Goal: Task Accomplishment & Management: Manage account settings

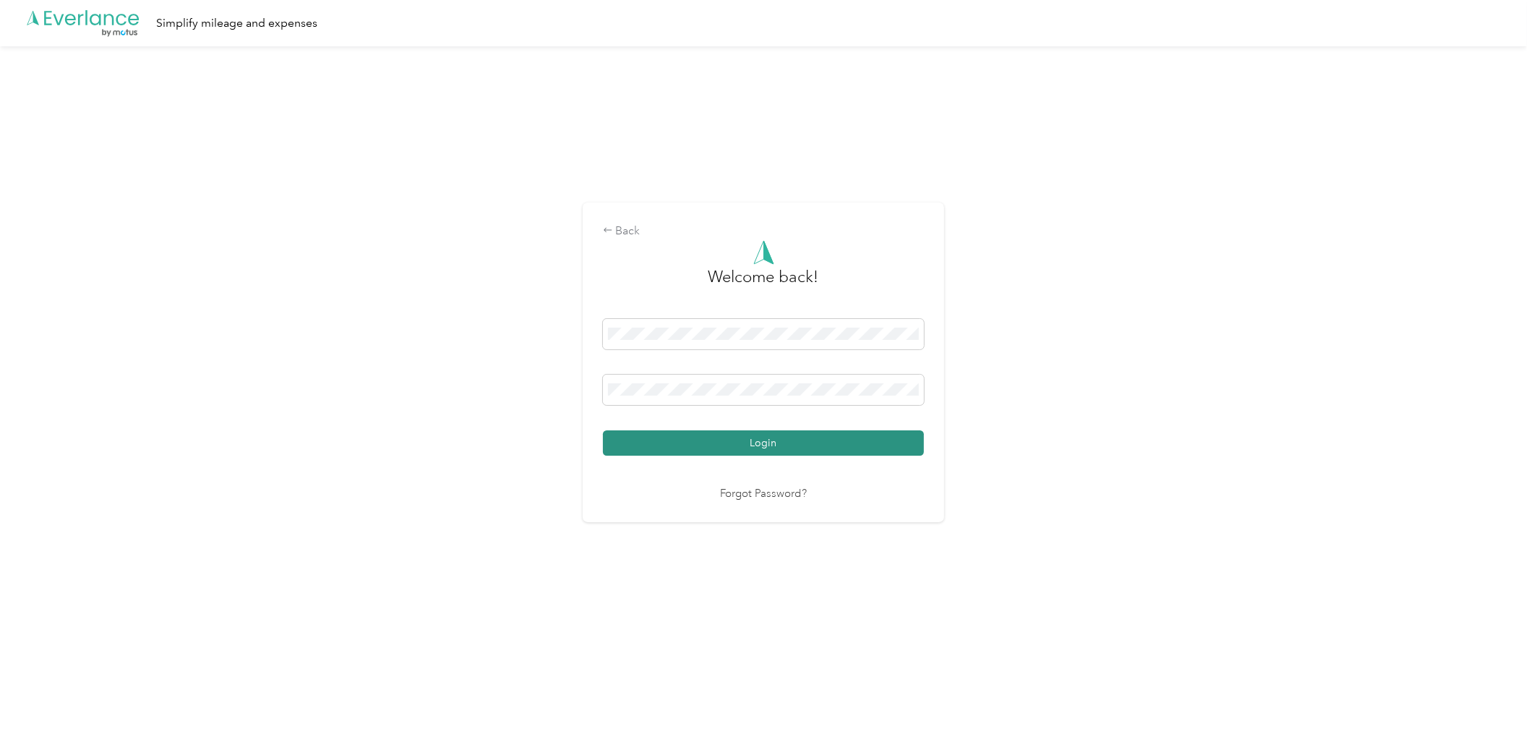
click at [821, 443] on button "Login" at bounding box center [763, 442] width 321 height 25
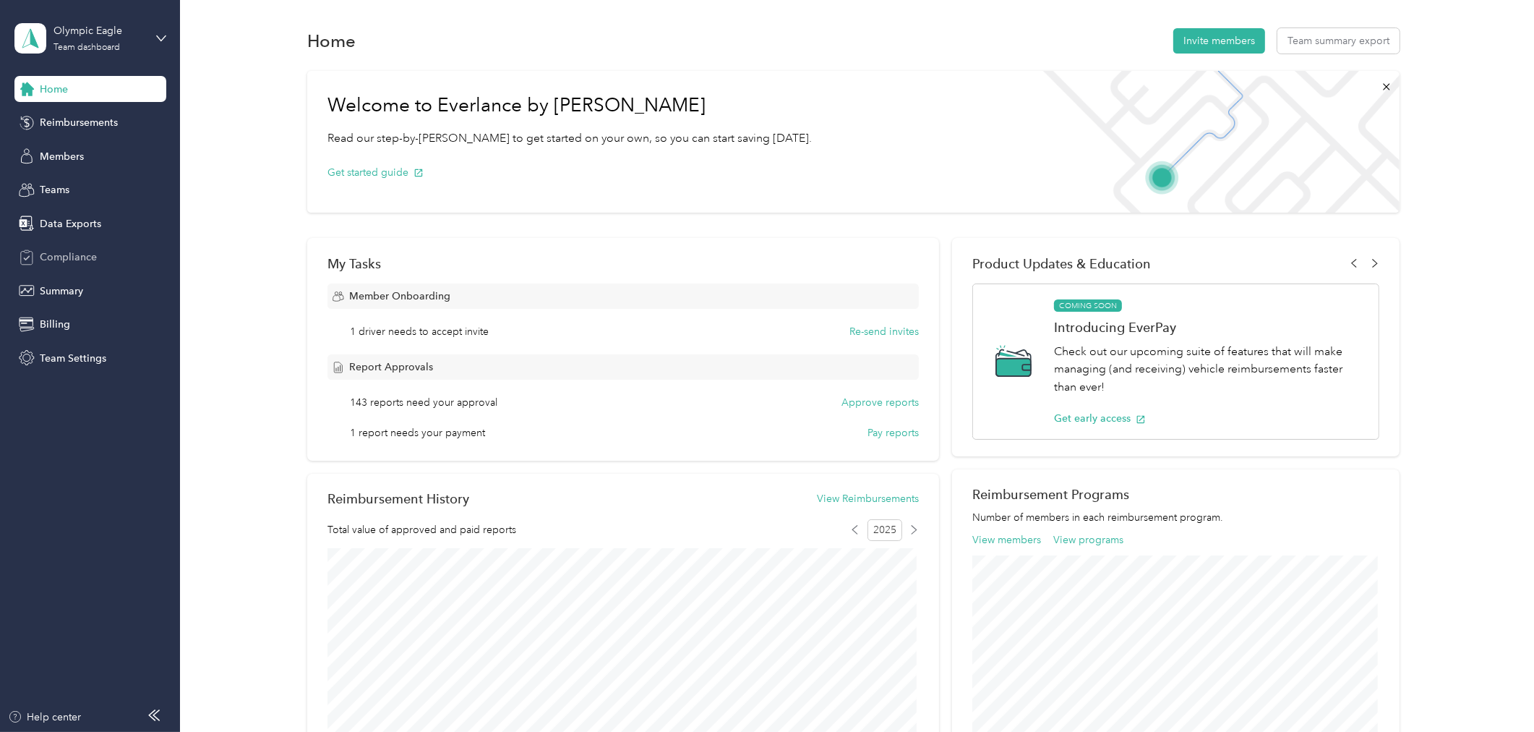
click at [88, 247] on div "Compliance" at bounding box center [90, 257] width 152 height 26
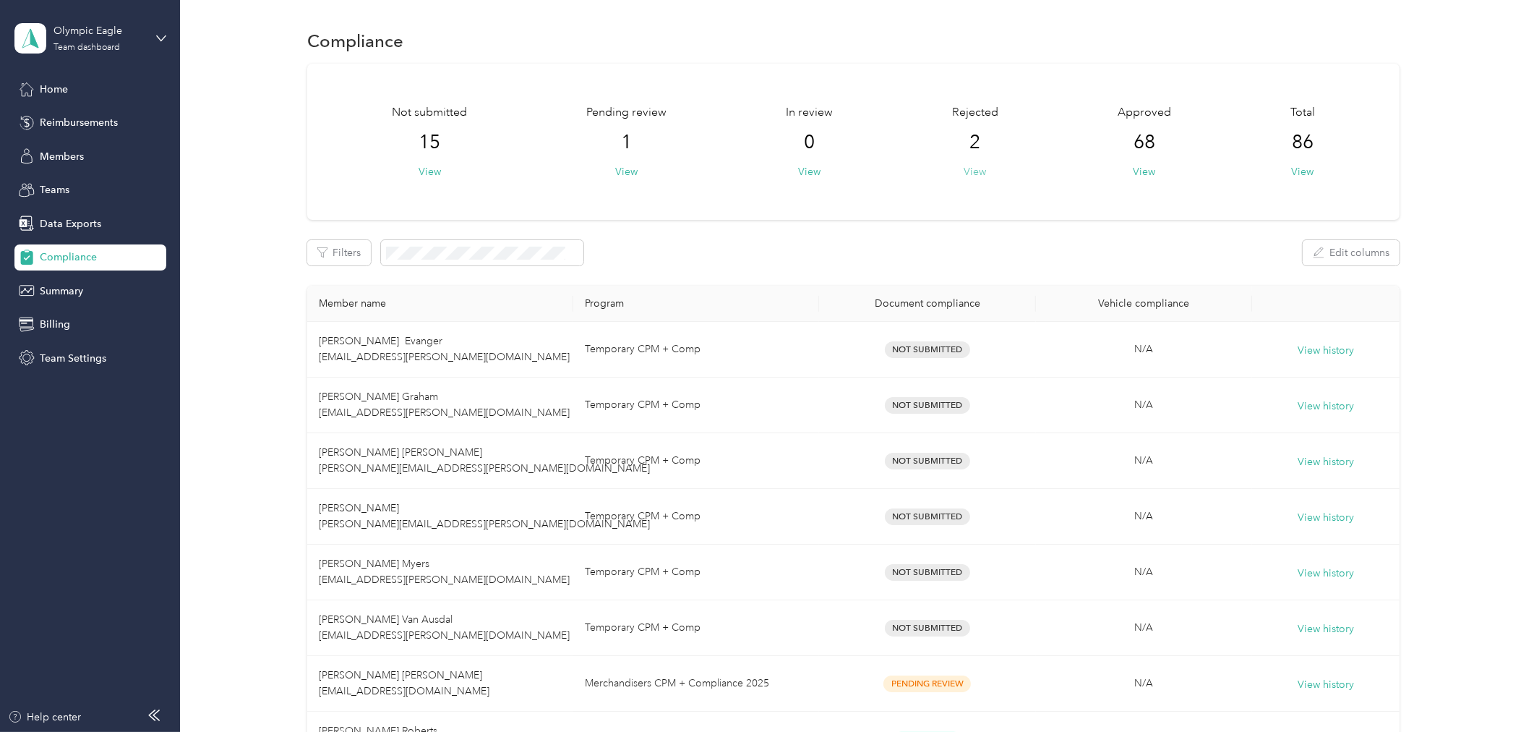
click at [976, 172] on button "View" at bounding box center [975, 171] width 22 height 15
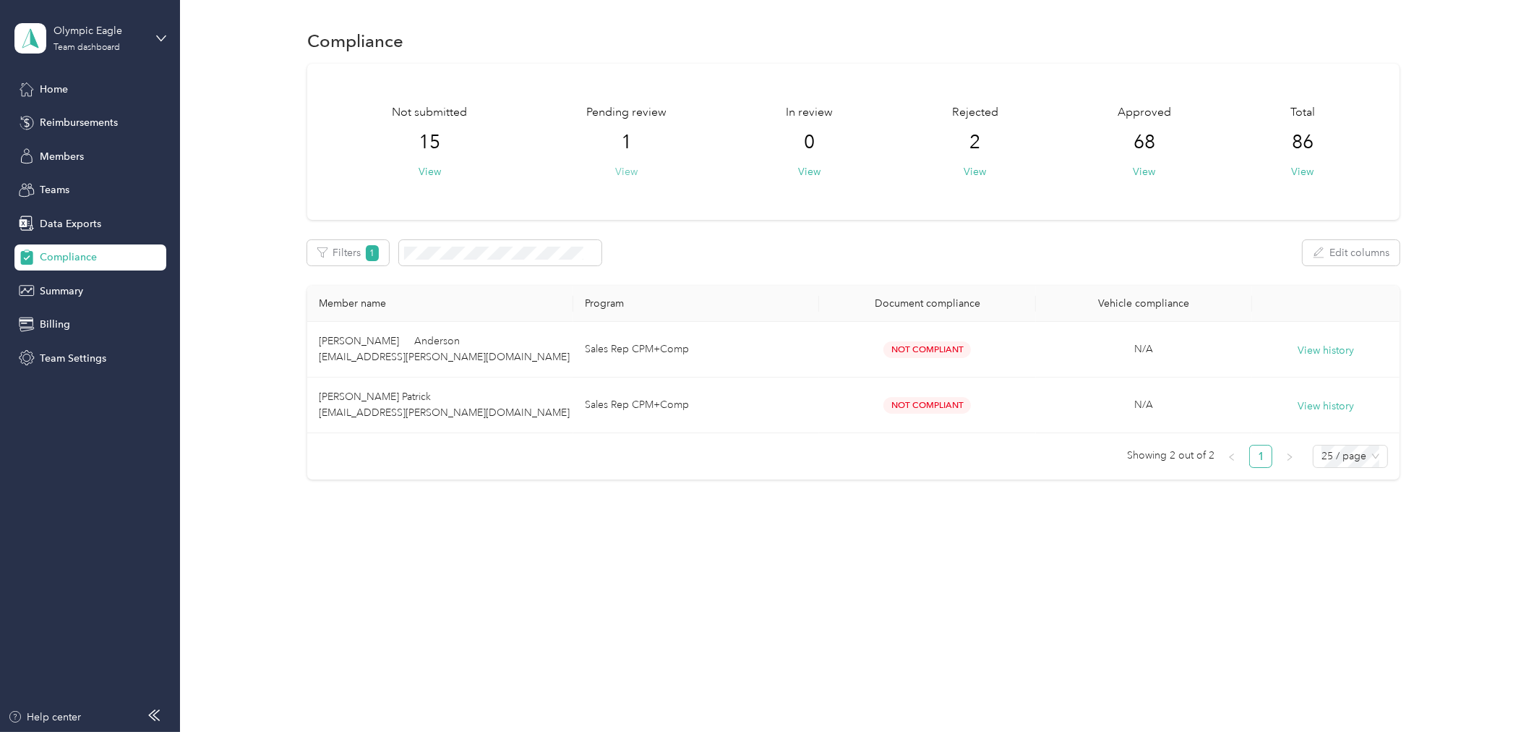
click at [630, 170] on button "View" at bounding box center [626, 171] width 22 height 15
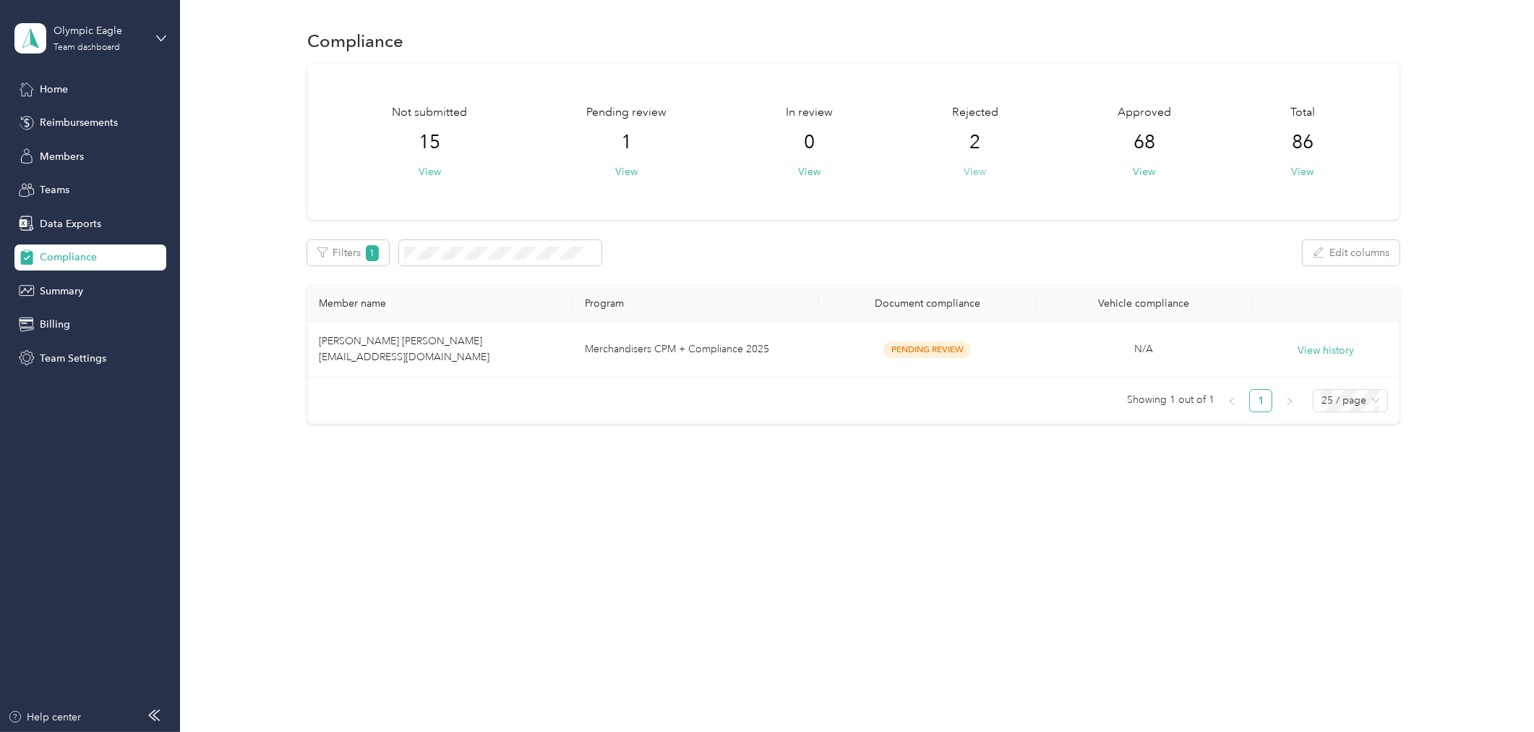
click at [978, 170] on button "View" at bounding box center [975, 171] width 22 height 15
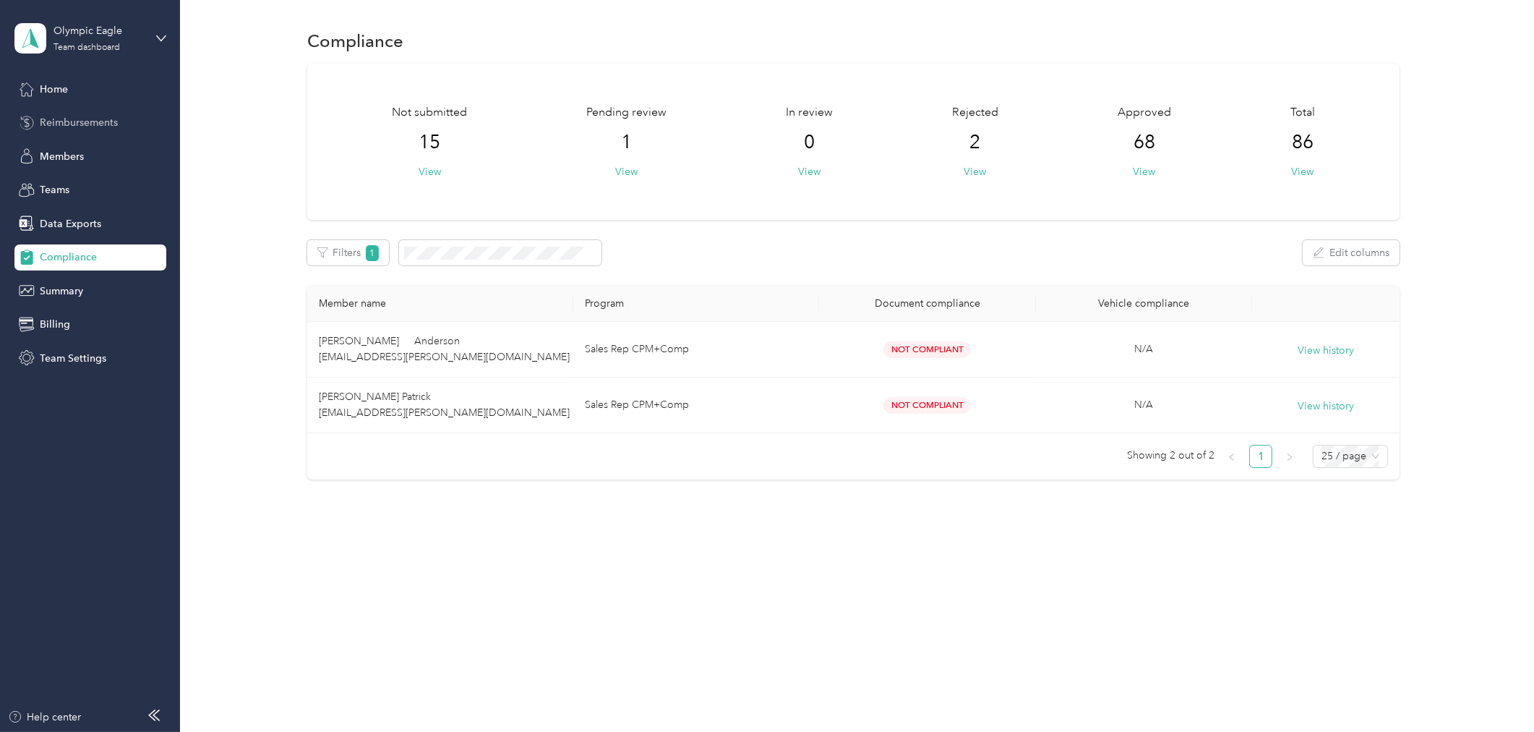
click at [82, 127] on span "Reimbursements" at bounding box center [79, 122] width 78 height 15
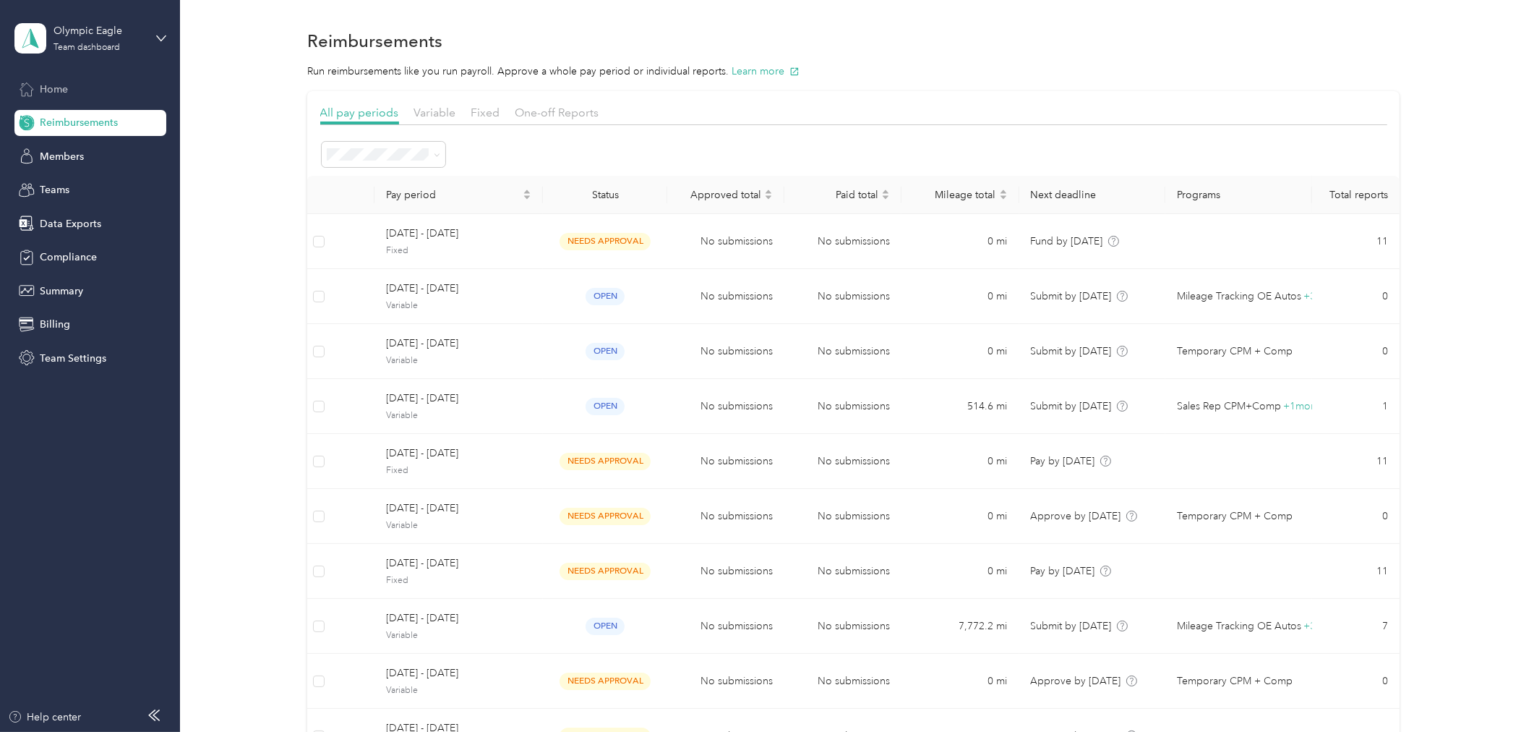
click at [53, 87] on span "Home" at bounding box center [54, 89] width 28 height 15
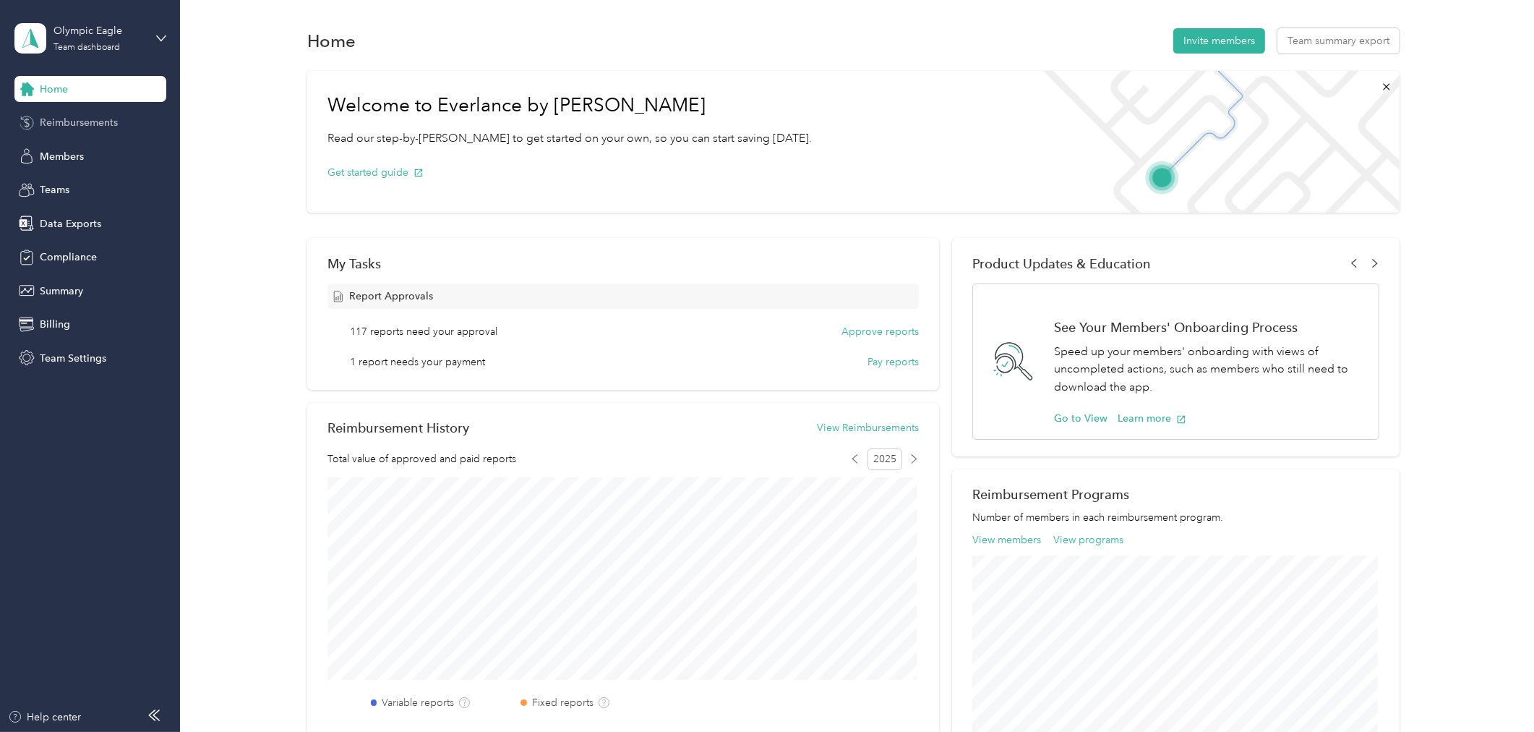
click at [69, 125] on span "Reimbursements" at bounding box center [79, 122] width 78 height 15
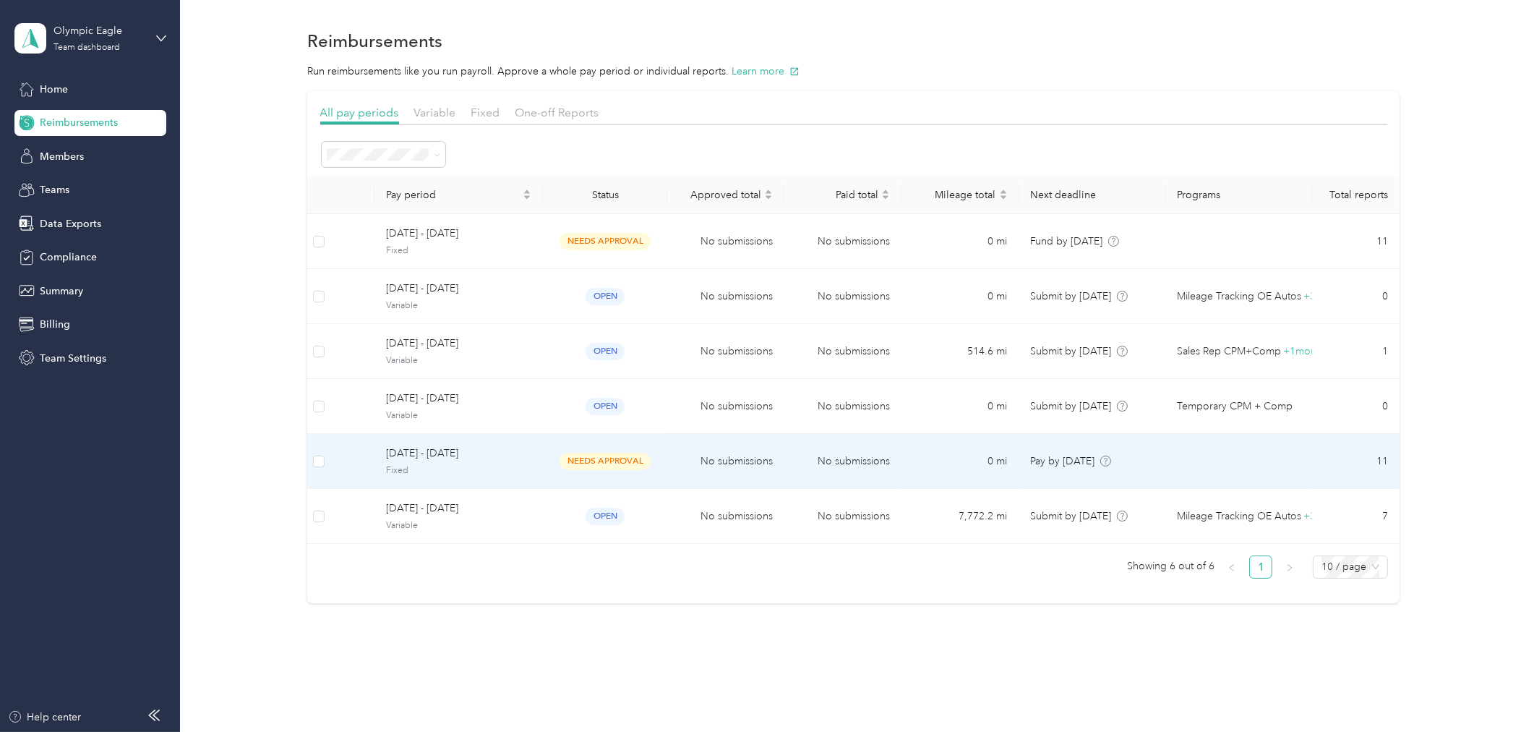
click at [477, 464] on span "Fixed" at bounding box center [458, 470] width 145 height 13
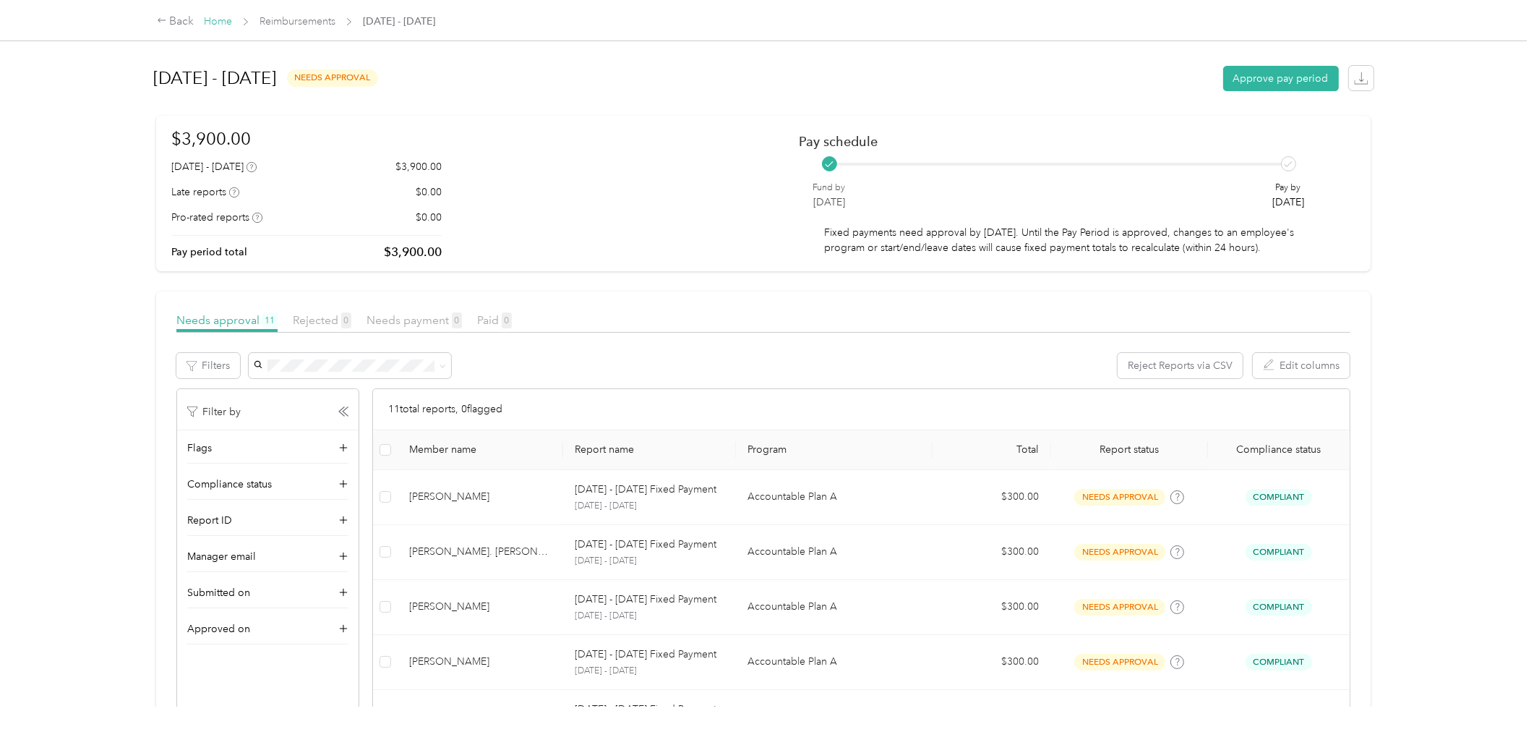
click at [224, 20] on link "Home" at bounding box center [218, 21] width 28 height 12
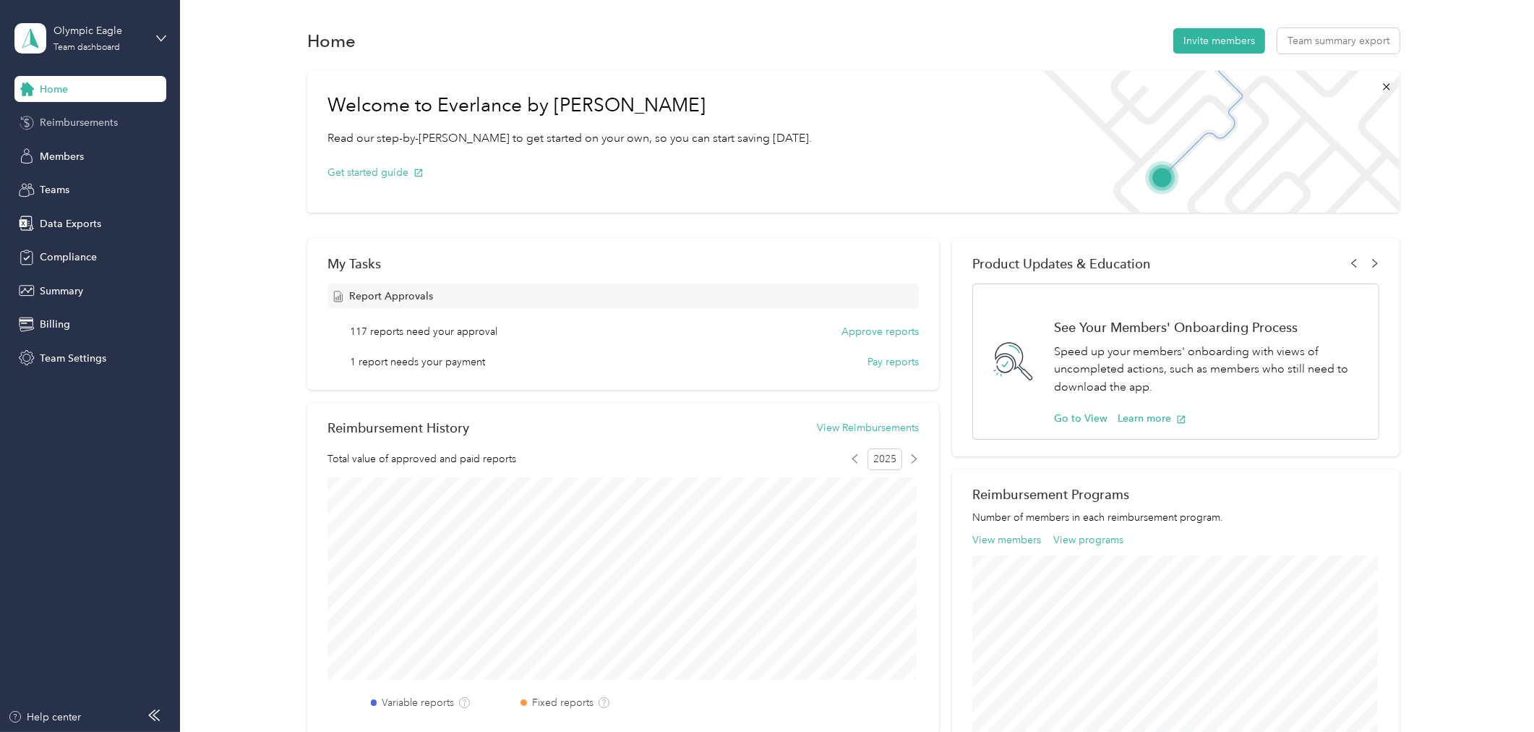
click at [68, 133] on div "Reimbursements" at bounding box center [90, 123] width 152 height 26
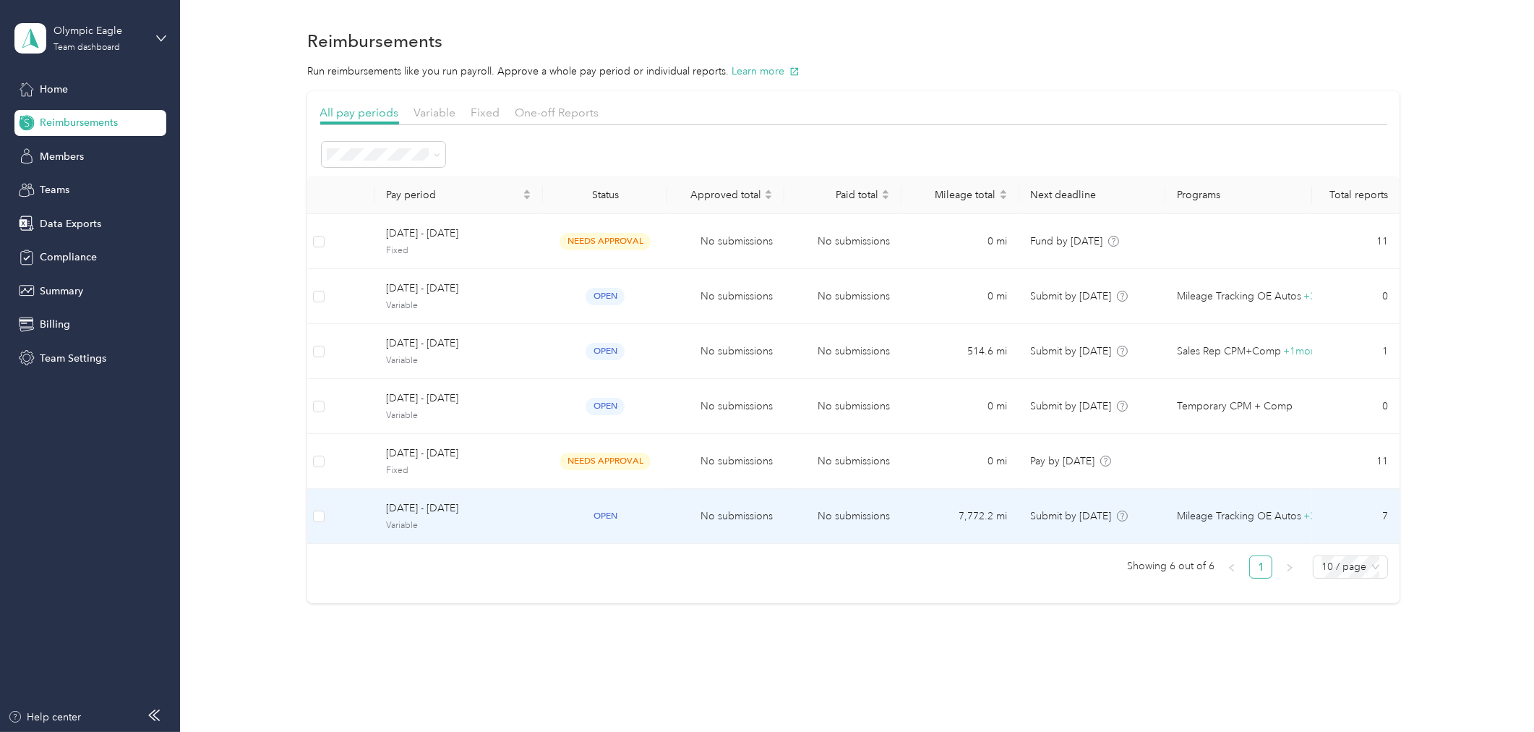
click at [526, 515] on span "[DATE] - [DATE]" at bounding box center [458, 508] width 145 height 16
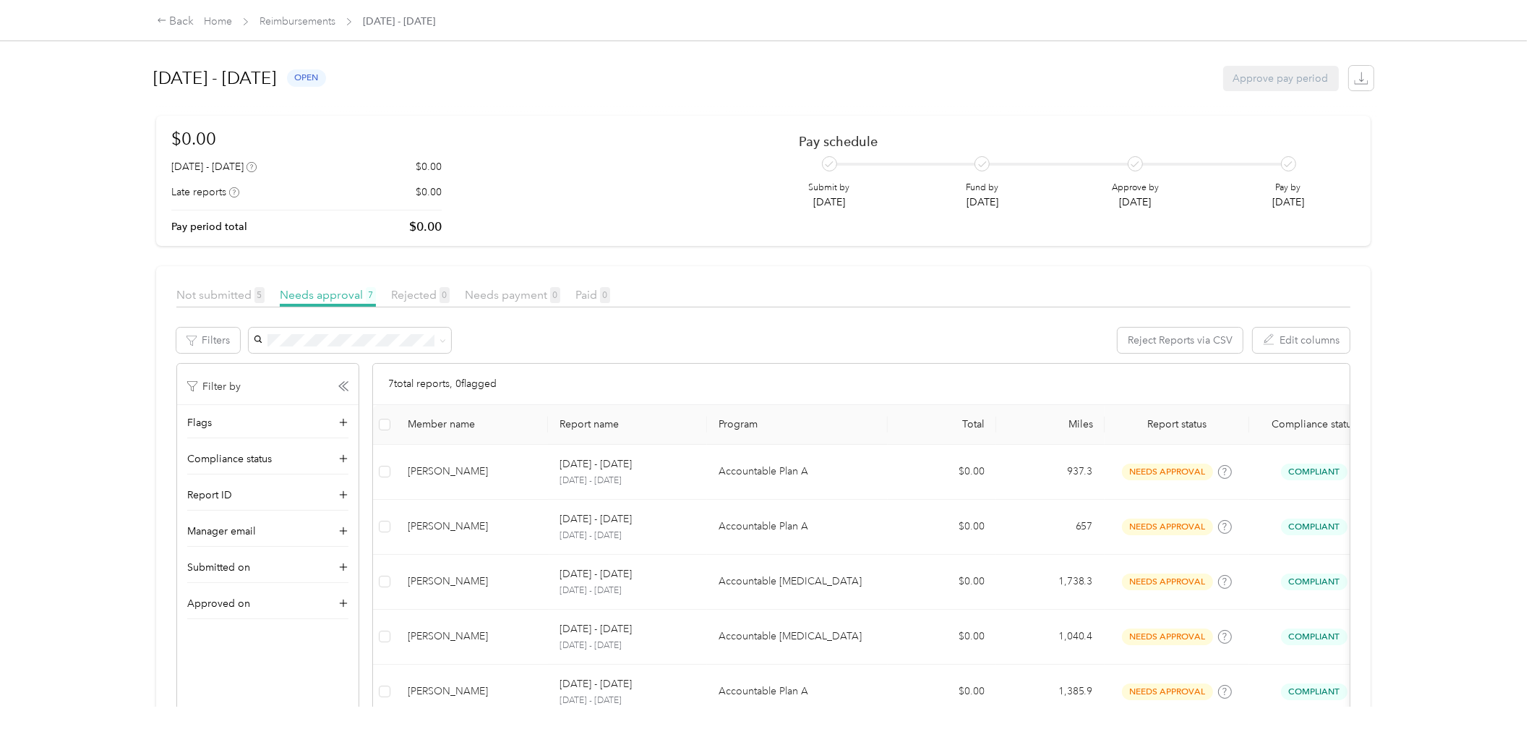
click at [228, 29] on span "Home" at bounding box center [218, 21] width 28 height 15
click at [222, 25] on link "Home" at bounding box center [218, 21] width 28 height 12
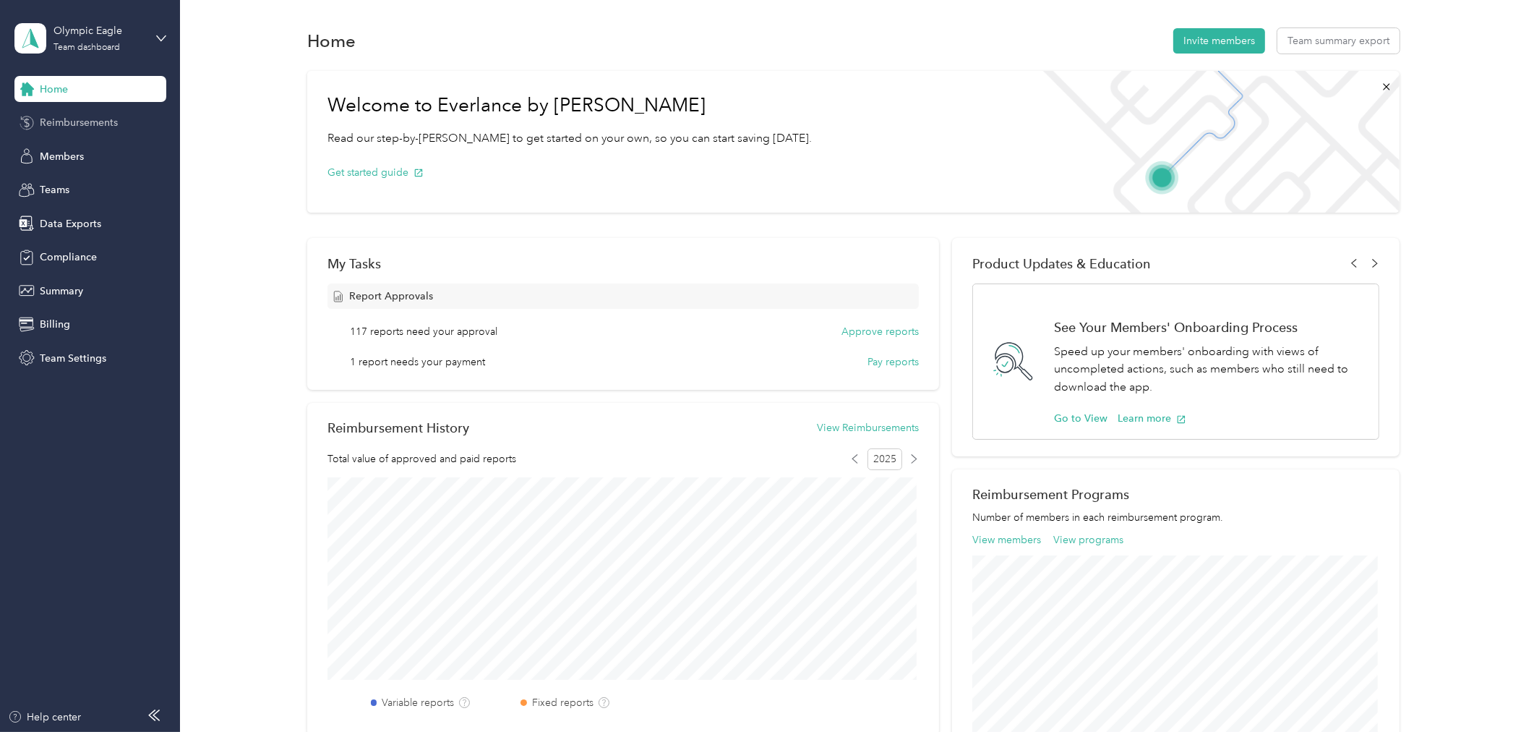
click at [98, 124] on span "Reimbursements" at bounding box center [79, 122] width 78 height 15
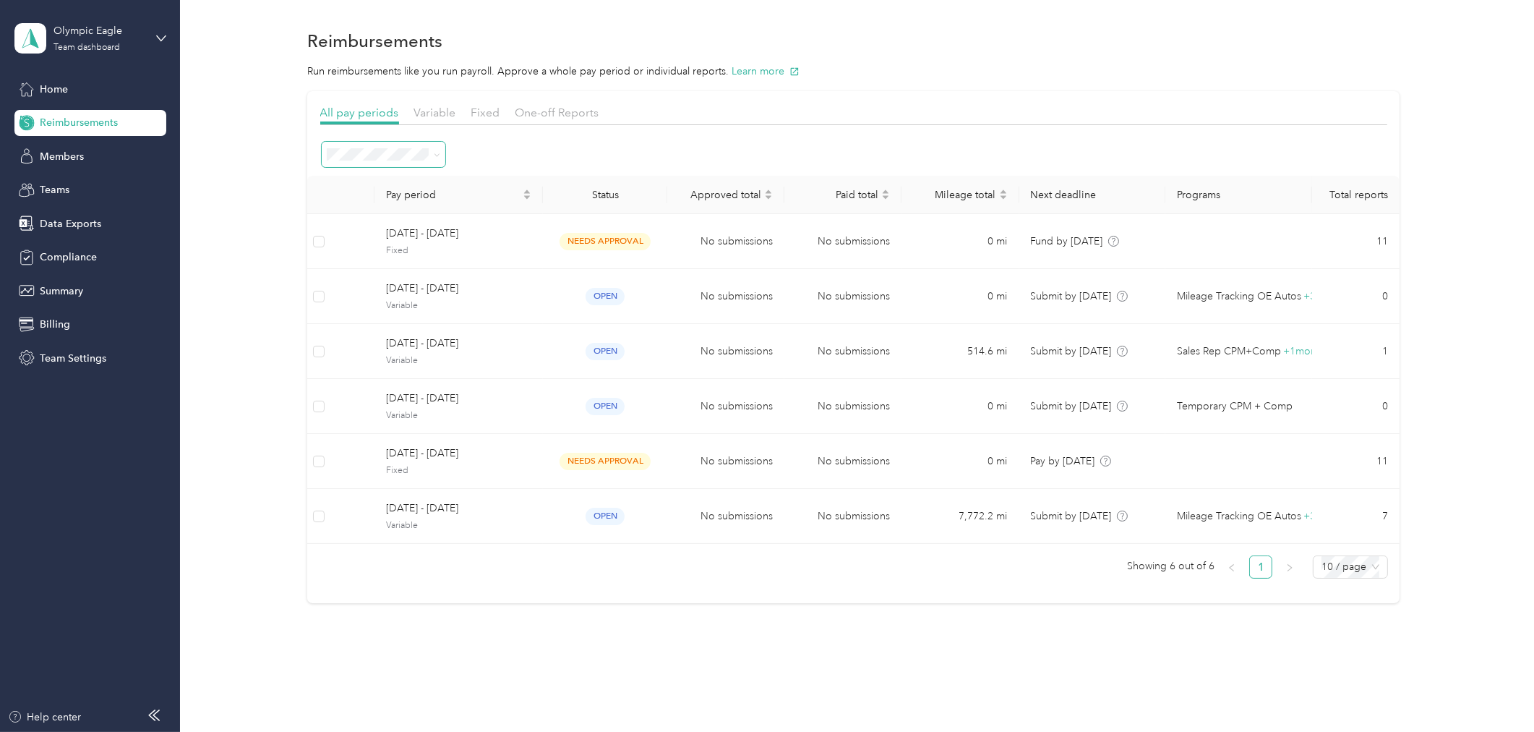
click at [434, 153] on icon at bounding box center [437, 155] width 7 height 7
click at [387, 229] on div "Open" at bounding box center [382, 231] width 103 height 15
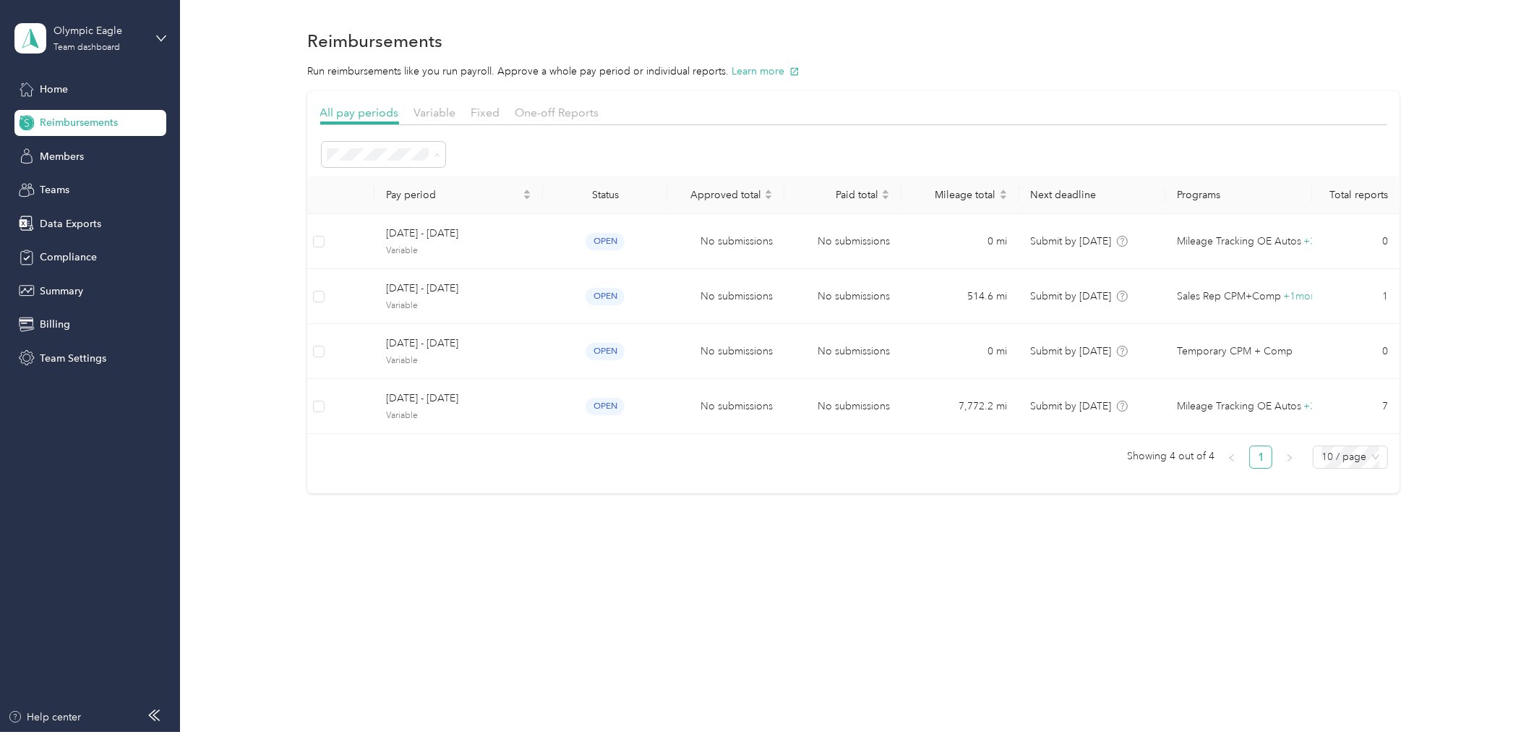
click at [401, 207] on div "Active periods" at bounding box center [383, 205] width 103 height 15
